Goal: Check status: Check status

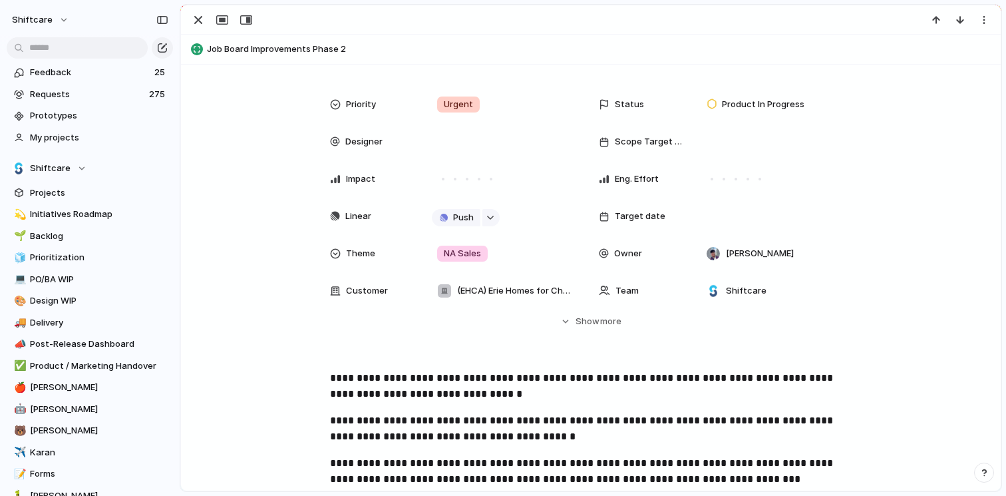
scroll to position [160, 0]
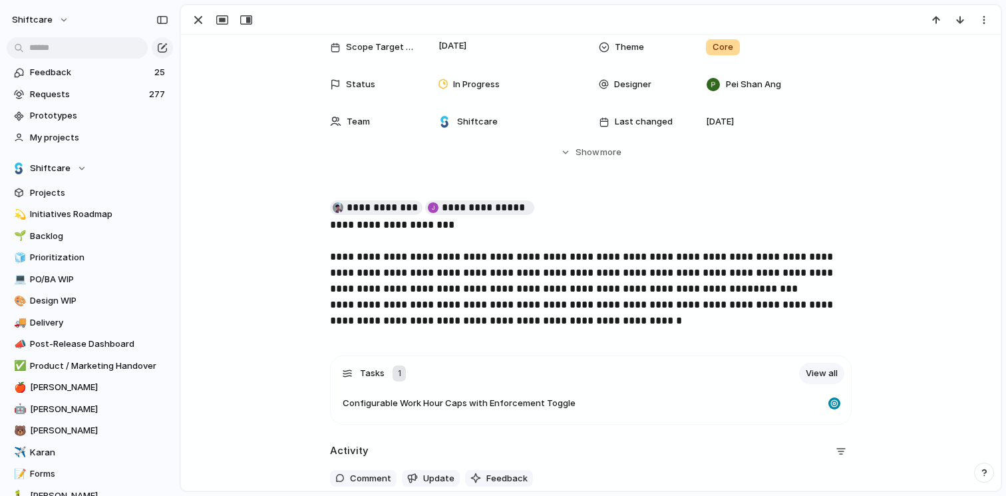
scroll to position [160, 0]
